Goal: Contribute content: Add original content to the website for others to see

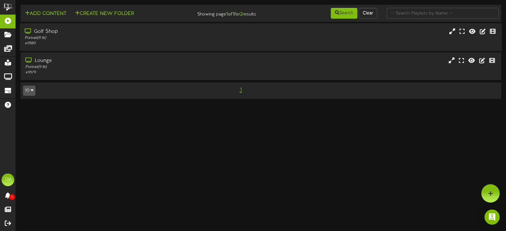
click at [57, 37] on div "Portrait ( 9:16 )" at bounding box center [120, 37] width 191 height 5
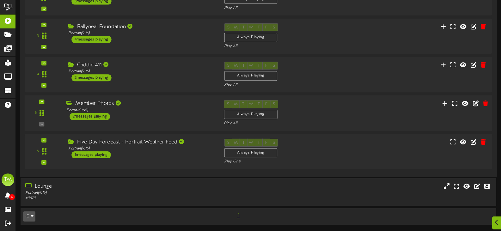
click at [153, 118] on div "Member Photos Portrait ( 9:16 ) 2 messages playing" at bounding box center [140, 110] width 157 height 20
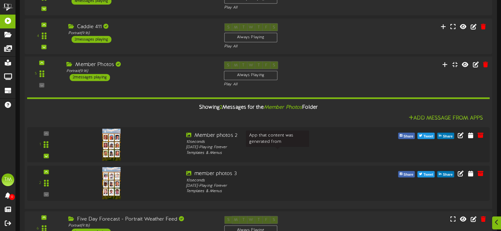
scroll to position [204, 0]
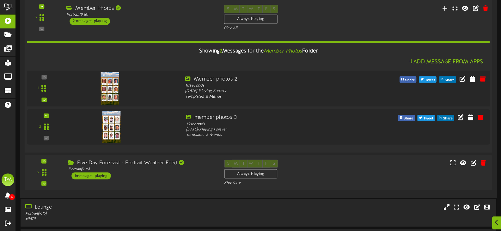
click at [125, 89] on div at bounding box center [109, 82] width 74 height 32
click at [462, 80] on icon at bounding box center [463, 78] width 7 height 7
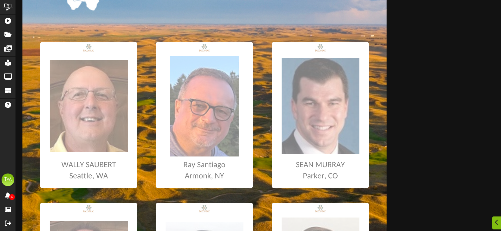
scroll to position [95, 0]
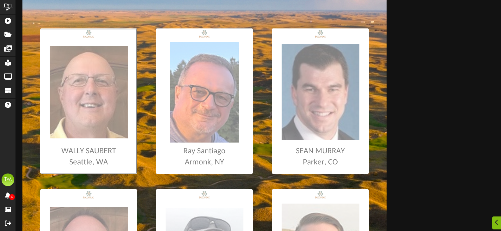
type input "**********"
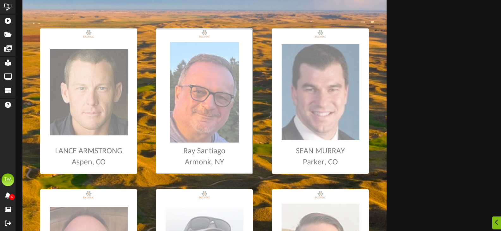
type input "**********"
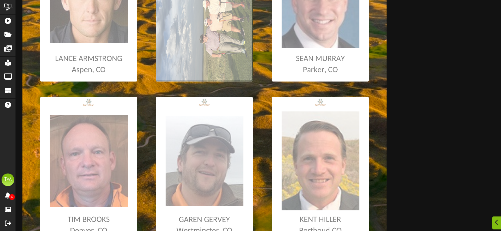
scroll to position [221, 0]
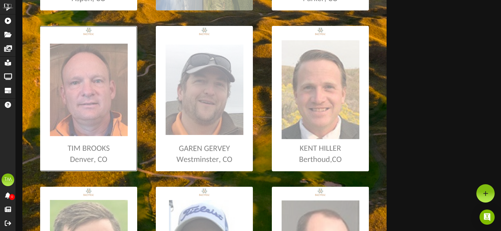
scroll to position [253, 0]
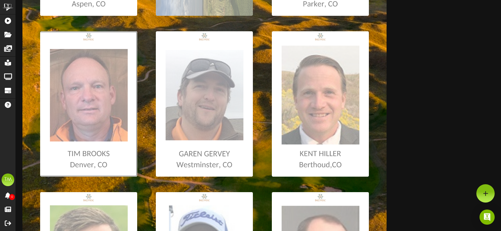
type input "**********"
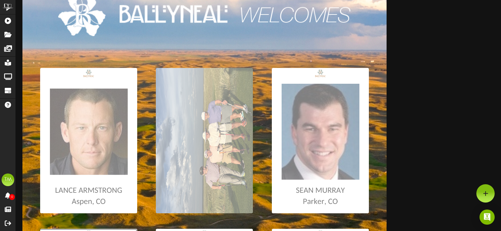
scroll to position [52, 0]
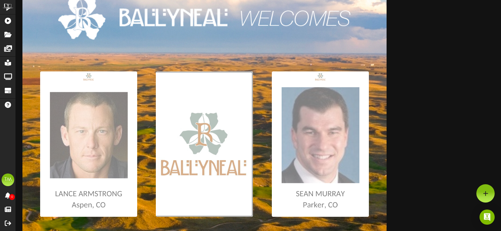
type input "**********"
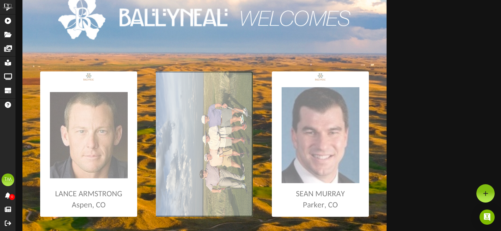
type input "**********"
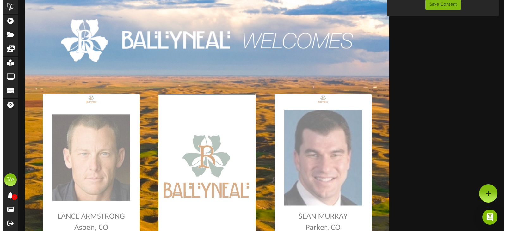
scroll to position [0, 0]
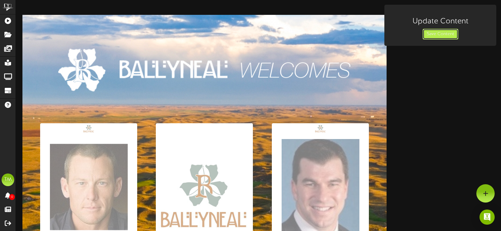
click at [437, 34] on button "Save Content" at bounding box center [441, 34] width 36 height 11
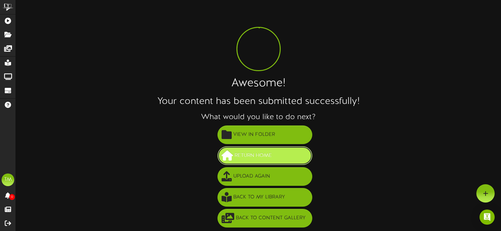
click at [239, 153] on span "Return Home" at bounding box center [253, 156] width 40 height 10
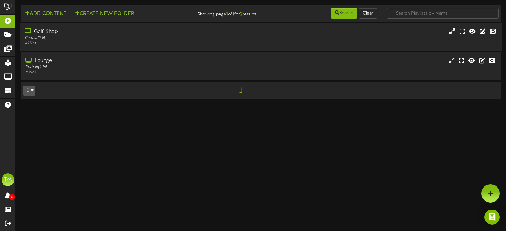
click at [90, 46] on div "# 9580" at bounding box center [120, 43] width 191 height 5
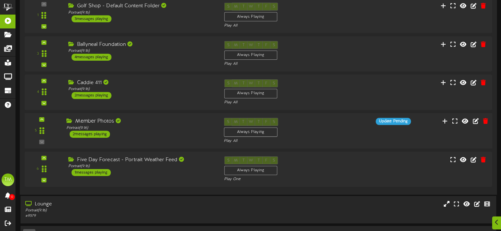
scroll to position [109, 0]
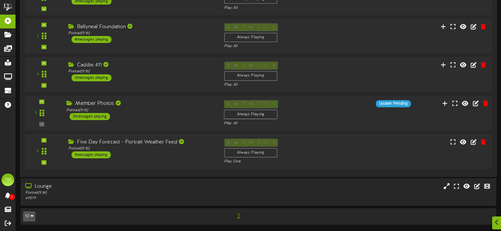
click at [160, 113] on div "Member Photos Portrait ( 9:16 ) 2 messages playing" at bounding box center [140, 110] width 157 height 20
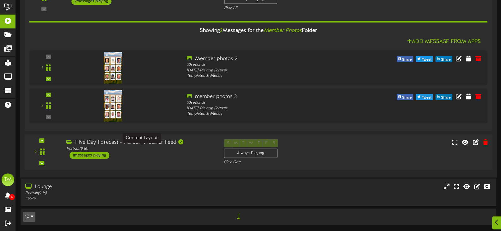
scroll to position [225, 0]
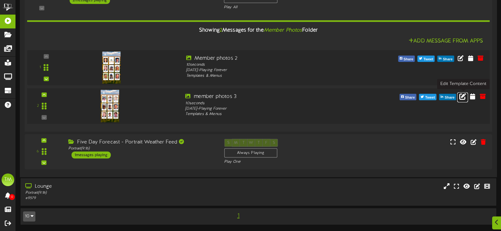
click at [461, 97] on icon at bounding box center [463, 96] width 7 height 7
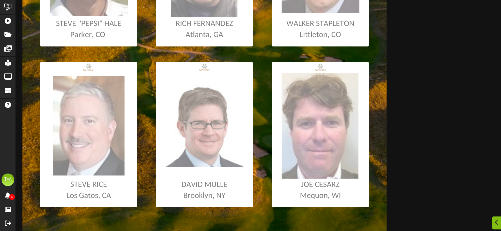
scroll to position [411, 0]
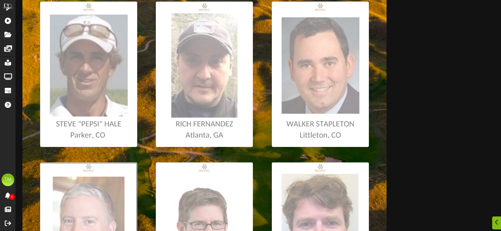
scroll to position [348, 0]
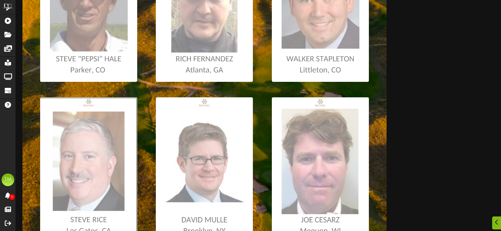
type input "**********"
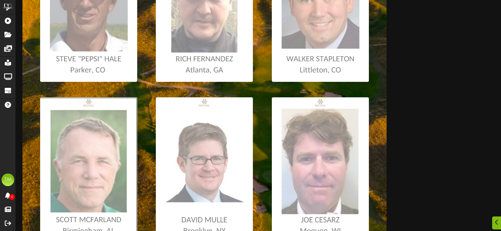
scroll to position [379, 0]
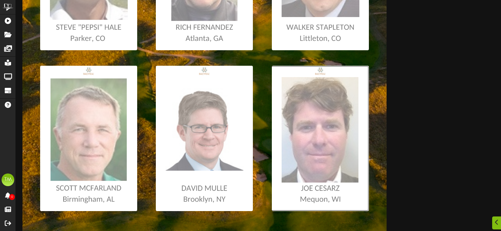
click at [324, 137] on input "file" at bounding box center [3, 138] width 731 height 145
type input "**********"
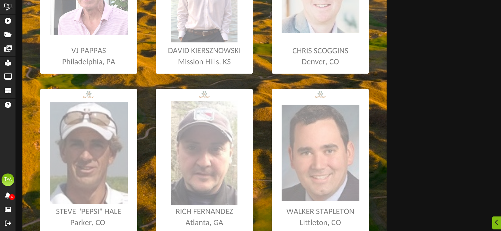
scroll to position [253, 0]
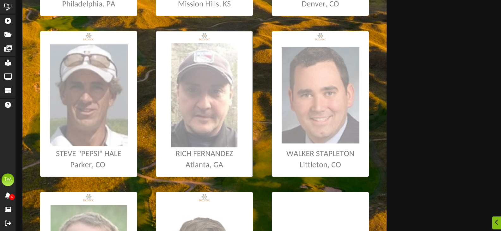
type input "**********"
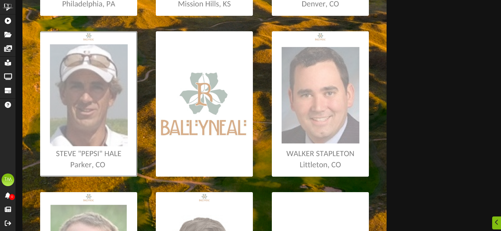
type input "**********"
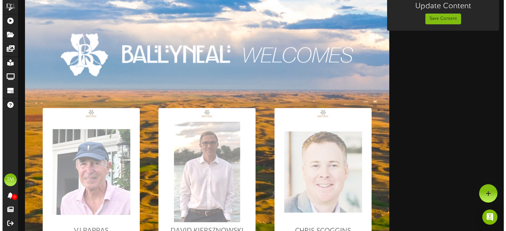
scroll to position [0, 0]
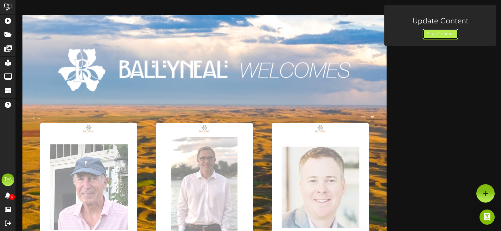
click at [442, 34] on button "Save Content" at bounding box center [441, 34] width 36 height 11
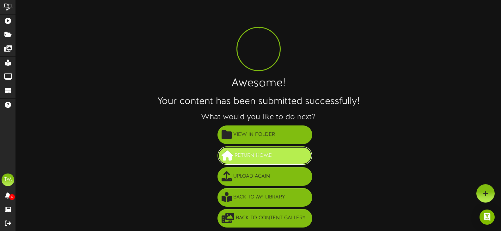
click at [241, 155] on span "Return Home" at bounding box center [253, 156] width 40 height 10
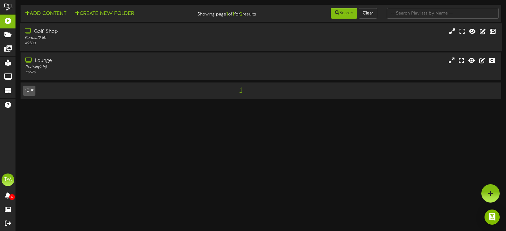
click at [93, 36] on div "Portrait ( 9:16 )" at bounding box center [120, 37] width 191 height 5
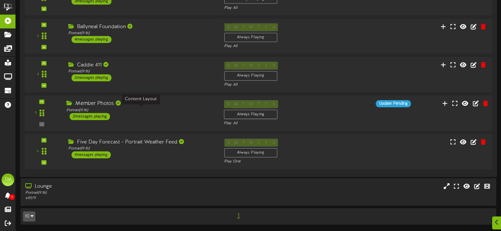
click at [141, 111] on div "Portrait ( 9:16 )" at bounding box center [140, 110] width 148 height 5
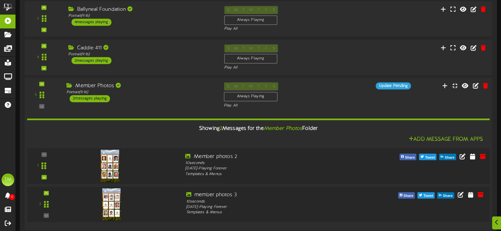
scroll to position [140, 0]
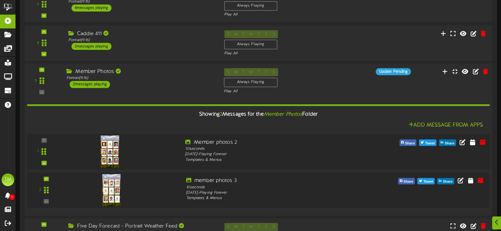
click at [150, 154] on div at bounding box center [122, 150] width 117 height 23
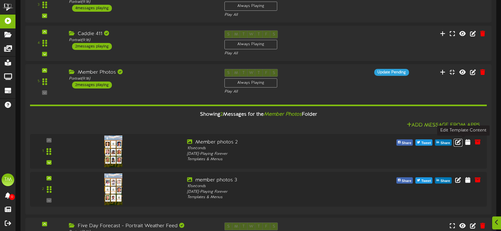
click at [461, 141] on icon at bounding box center [458, 142] width 6 height 6
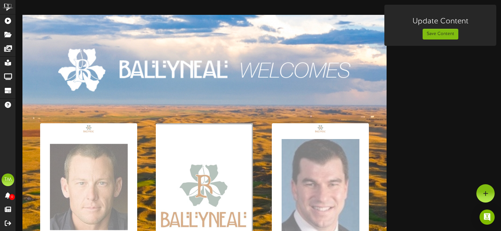
click at [437, 35] on button "Save Content" at bounding box center [441, 34] width 36 height 11
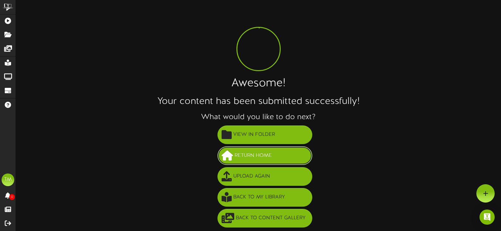
click at [257, 158] on span "Return Home" at bounding box center [253, 156] width 40 height 10
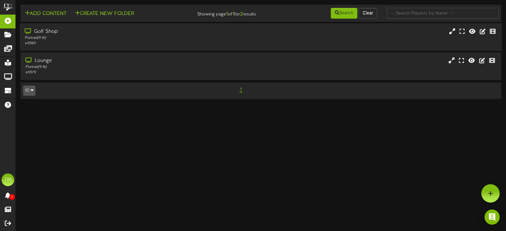
click at [98, 38] on div "Portrait ( 9:16 )" at bounding box center [120, 37] width 191 height 5
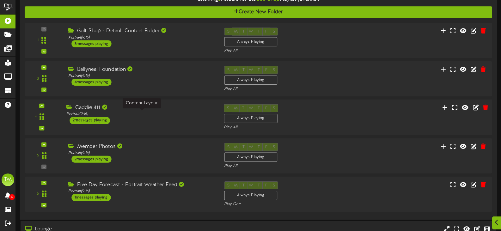
scroll to position [77, 0]
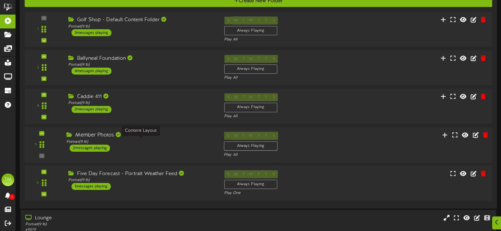
click at [155, 142] on div "Portrait ( 9:16 )" at bounding box center [140, 141] width 148 height 5
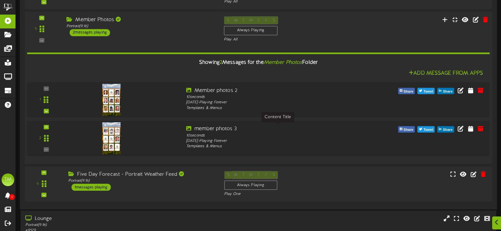
scroll to position [204, 0]
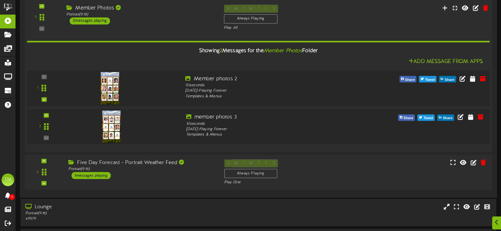
click at [133, 84] on div at bounding box center [109, 81] width 74 height 32
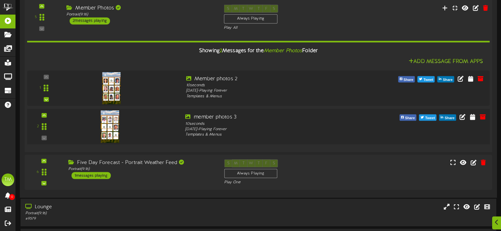
click at [139, 129] on div at bounding box center [109, 120] width 74 height 32
click at [461, 118] on icon at bounding box center [463, 116] width 7 height 7
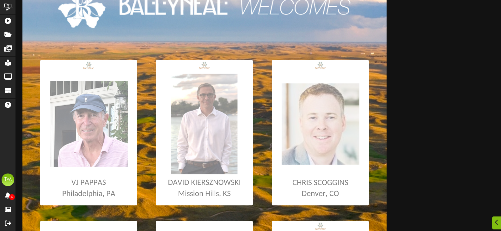
scroll to position [95, 0]
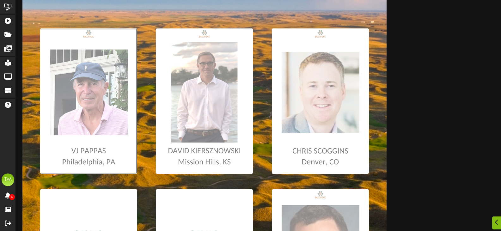
type input "**********"
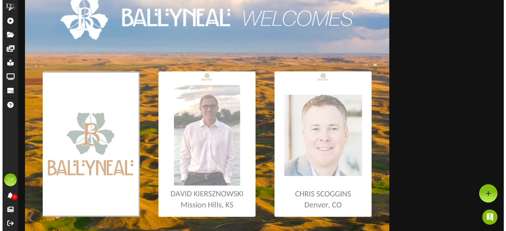
scroll to position [0, 0]
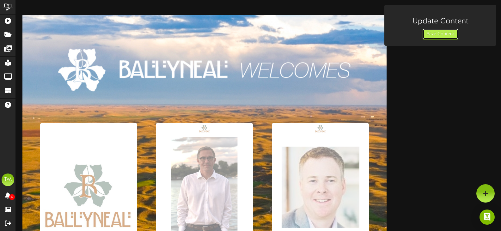
click at [434, 31] on button "Save Content" at bounding box center [441, 34] width 36 height 11
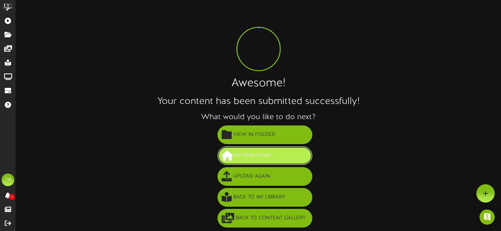
click at [248, 157] on span "Return Home" at bounding box center [253, 156] width 40 height 10
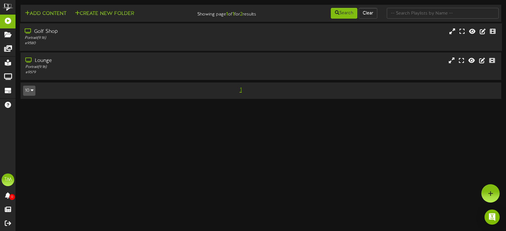
click at [61, 32] on div "Golf Shop" at bounding box center [120, 31] width 191 height 7
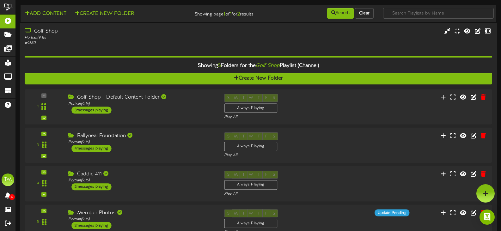
click at [89, 33] on div "Golf Shop" at bounding box center [119, 31] width 189 height 7
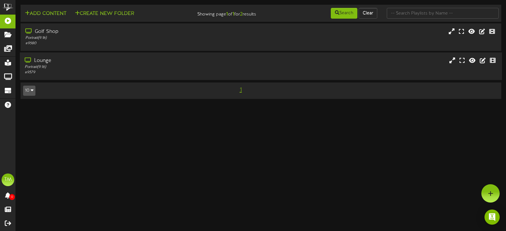
click at [92, 58] on div "Lounge" at bounding box center [120, 60] width 191 height 7
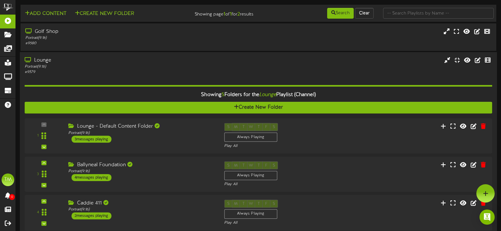
click at [91, 63] on div "Lounge" at bounding box center [119, 60] width 189 height 7
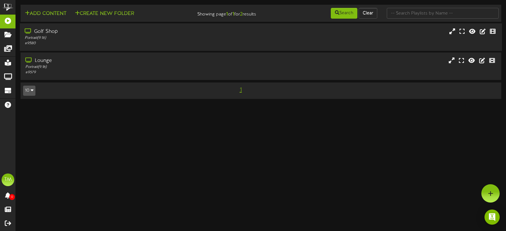
click at [96, 42] on div "# 9580" at bounding box center [120, 43] width 191 height 5
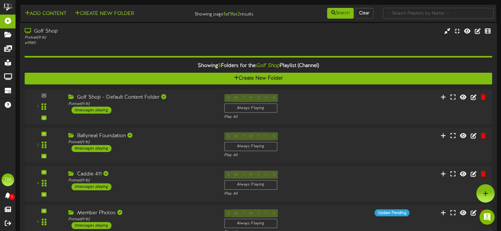
click at [98, 40] on div "Portrait ( 9:16 )" at bounding box center [119, 37] width 189 height 5
